Goal: Task Accomplishment & Management: Manage account settings

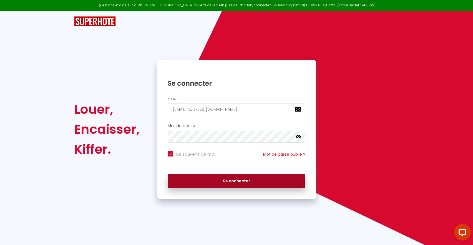
click at [219, 179] on button "Se connecter" at bounding box center [237, 182] width 138 height 14
checkbox input "true"
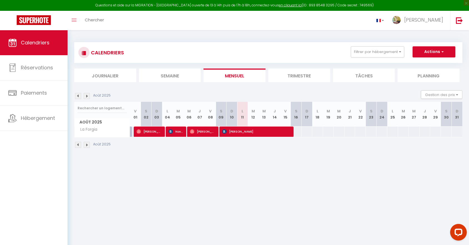
click at [197, 129] on span "[PERSON_NAME]" at bounding box center [202, 131] width 25 height 11
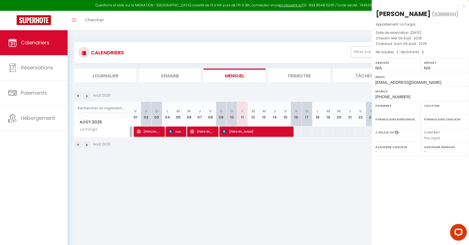
select select "OK"
select select "0"
select select "1"
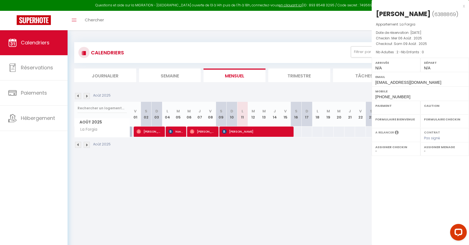
select select
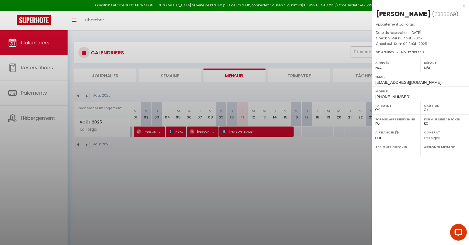
select select "31926"
